Goal: Communication & Community: Answer question/provide support

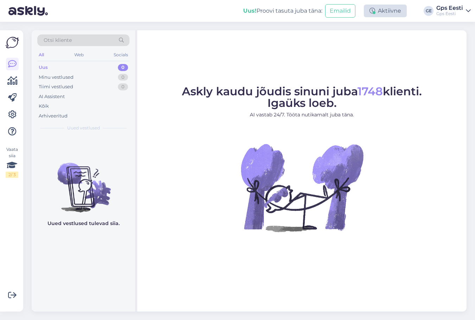
click at [387, 7] on div "Aktiivne" at bounding box center [385, 11] width 43 height 13
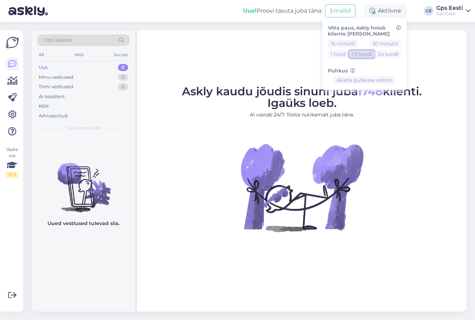
click at [365, 54] on button "1.5 tundi" at bounding box center [362, 54] width 26 height 8
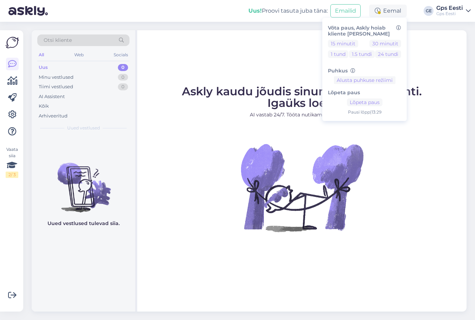
drag, startPoint x: 222, startPoint y: 53, endPoint x: 165, endPoint y: 1, distance: 77.2
click at [222, 53] on div "Askly kaudu jõudis sinuni juba 1748 klienti. Igaüks loeb. AI vastab 24/7. Tööta…" at bounding box center [301, 171] width 329 height 282
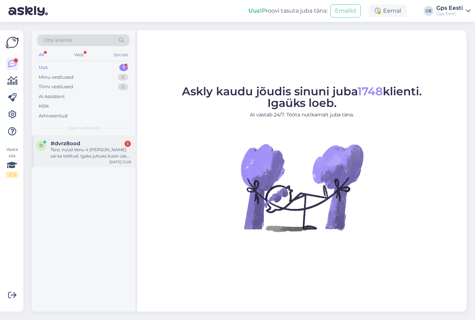
click at [68, 147] on div "Tere, nüüd Venu 4 [PERSON_NAME] sai ka tellitud. Igaks juhuks küsin üle, et ega…" at bounding box center [91, 153] width 80 height 13
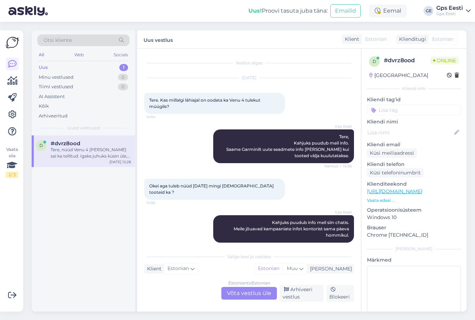
scroll to position [65, 0]
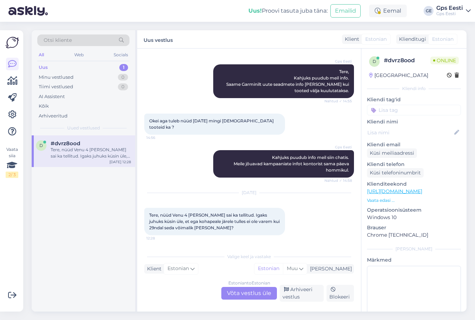
click at [412, 192] on link "[URL][DOMAIN_NAME]" at bounding box center [394, 191] width 55 height 6
click at [254, 296] on div "Estonian to Estonian Võta vestlus üle" at bounding box center [249, 293] width 56 height 13
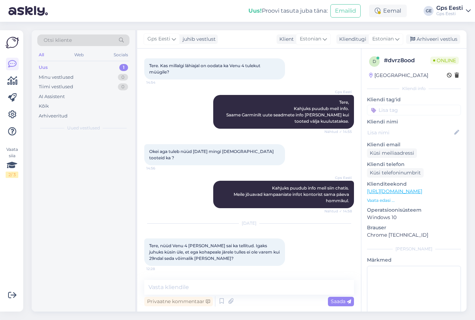
scroll to position [34, 0]
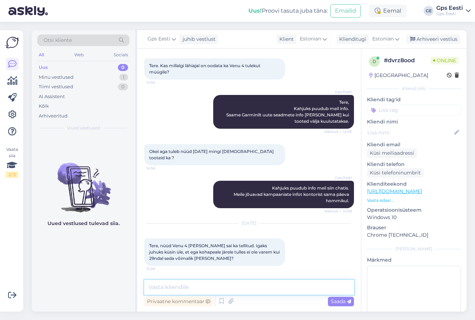
click at [232, 284] on textarea at bounding box center [249, 287] width 210 height 15
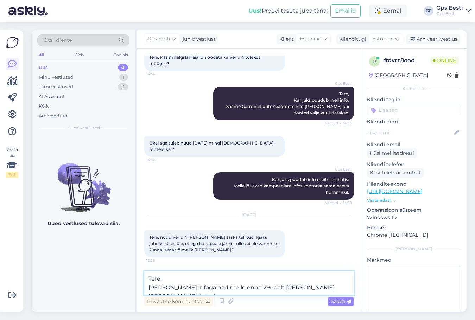
scroll to position [52, 0]
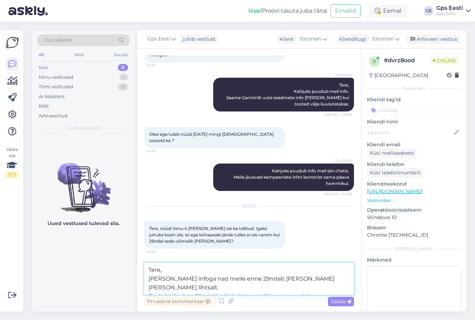
type textarea "Tere, [PERSON_NAME] infoga nad meile enne 29ndalt [PERSON_NAME] [PERSON_NAME] l…"
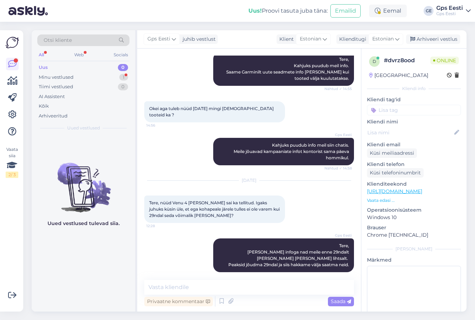
scroll to position [108, 0]
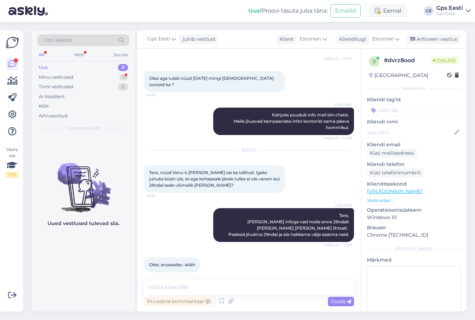
click at [87, 267] on div "Uued vestlused tulevad siia." at bounding box center [83, 223] width 103 height 176
click at [192, 287] on textarea at bounding box center [249, 287] width 210 height 15
type textarea "Kaunist päeva teile!"
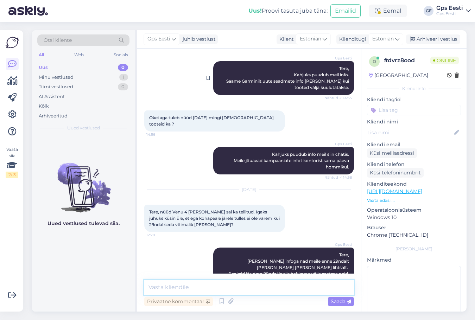
scroll to position [138, 0]
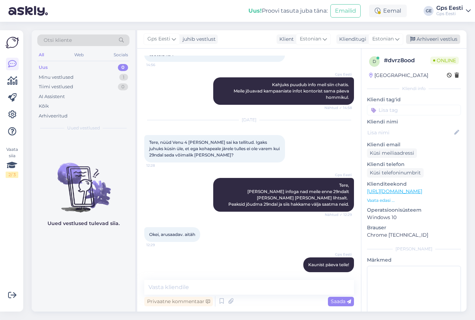
click at [445, 38] on div "Arhiveeri vestlus" at bounding box center [433, 39] width 54 height 10
